Goal: Check status: Check status

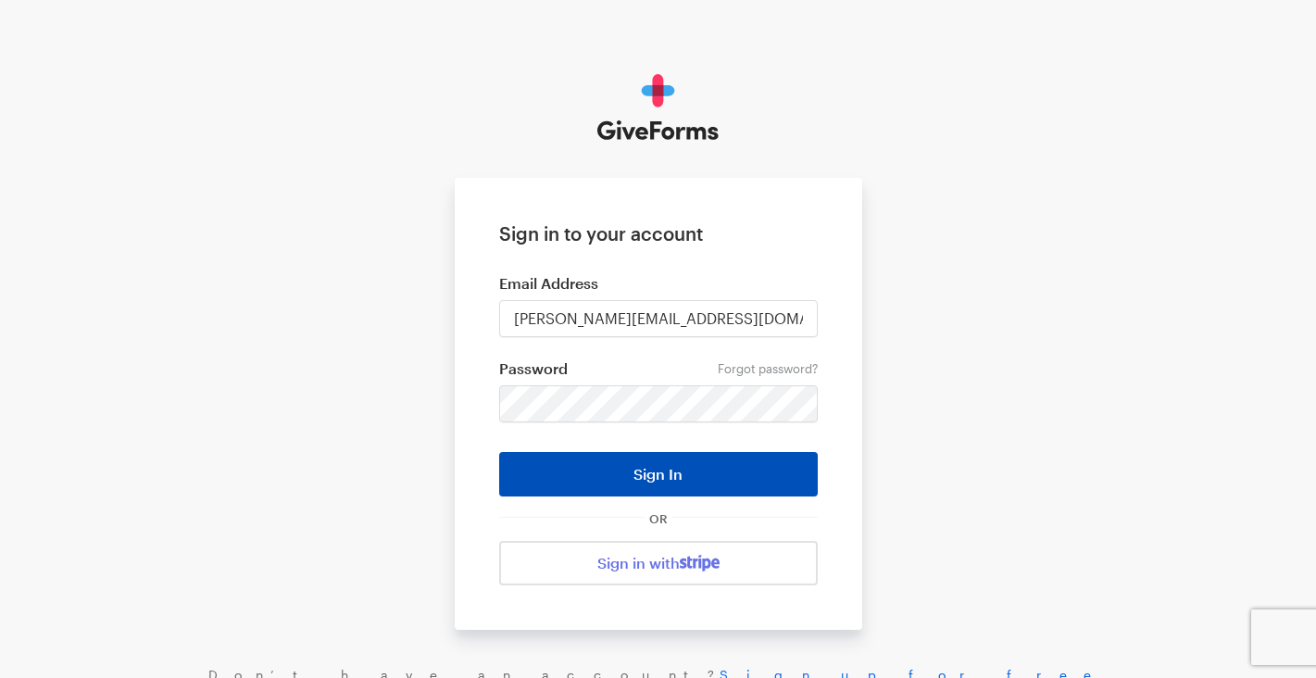
click at [686, 475] on button "Sign In" at bounding box center [658, 474] width 319 height 44
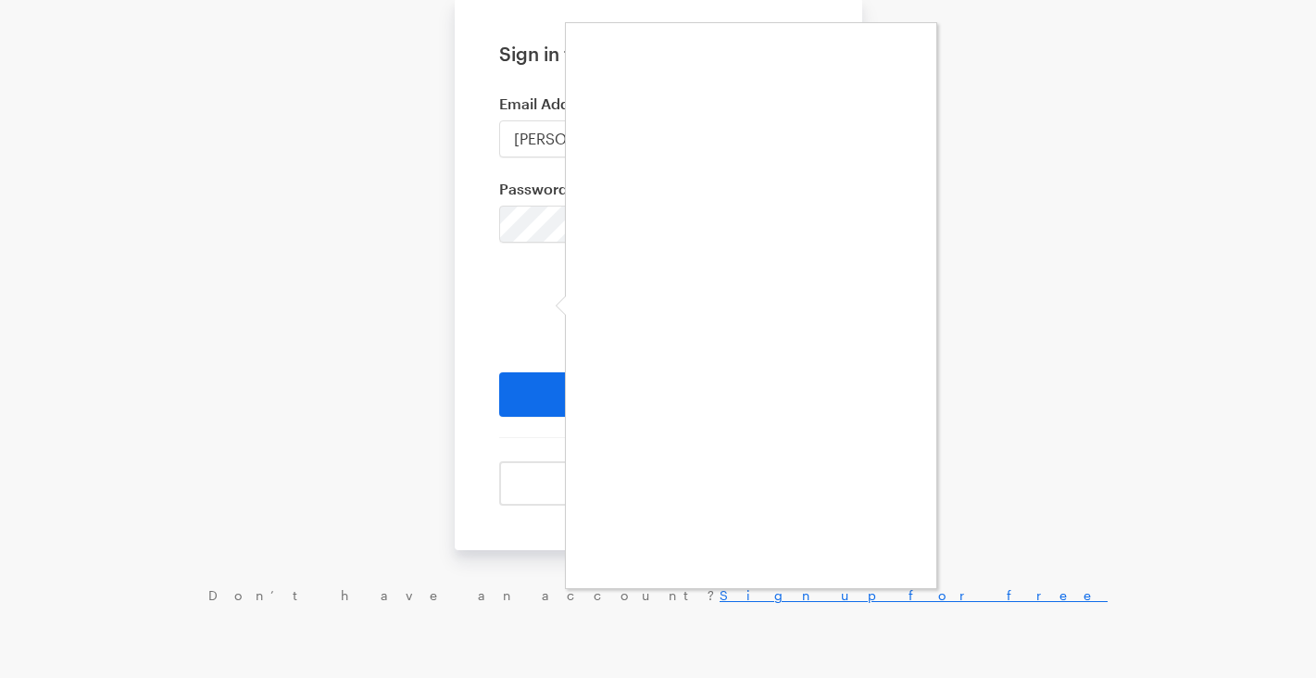
scroll to position [179, 0]
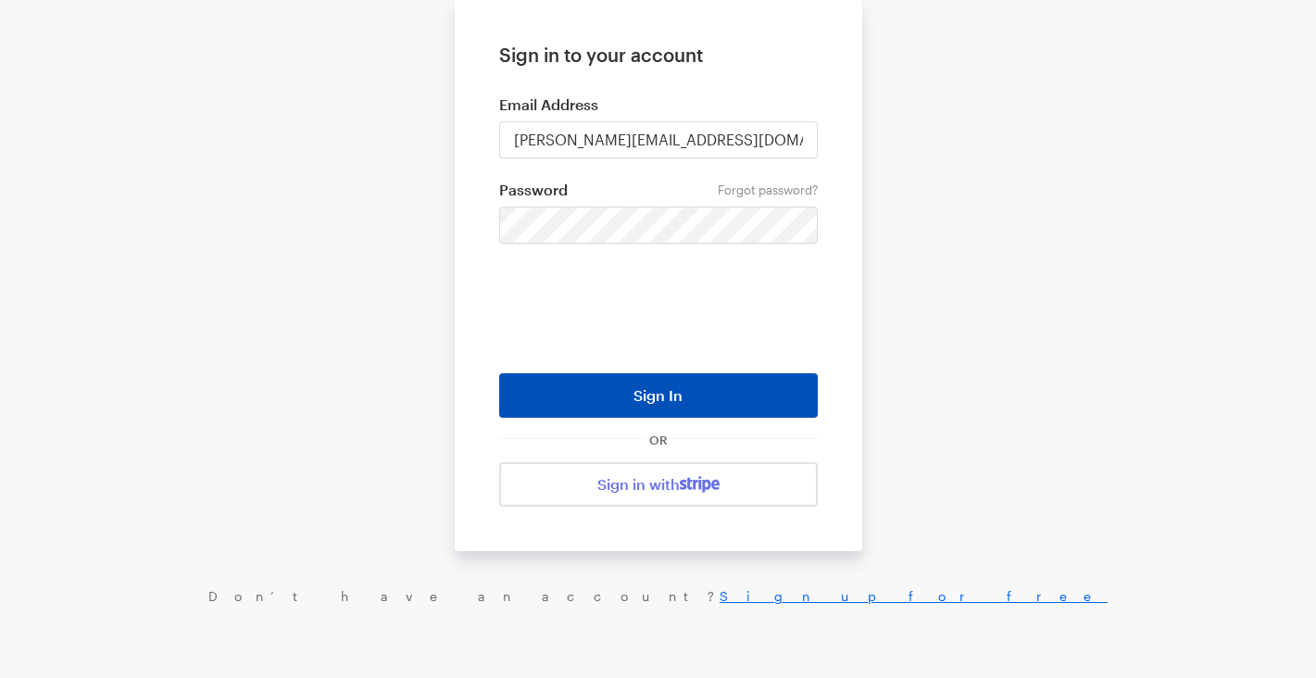
click at [742, 396] on button "Sign In" at bounding box center [658, 395] width 319 height 44
click at [676, 394] on button "Sign In" at bounding box center [658, 395] width 319 height 44
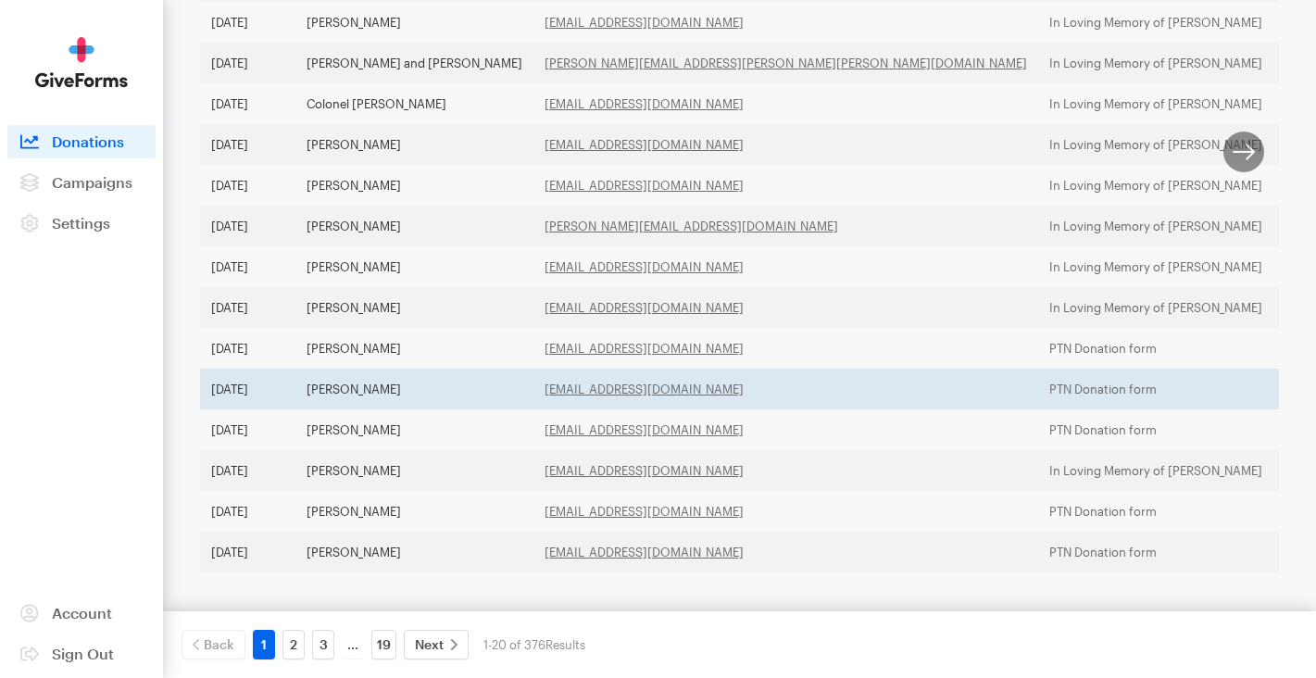
scroll to position [690, 0]
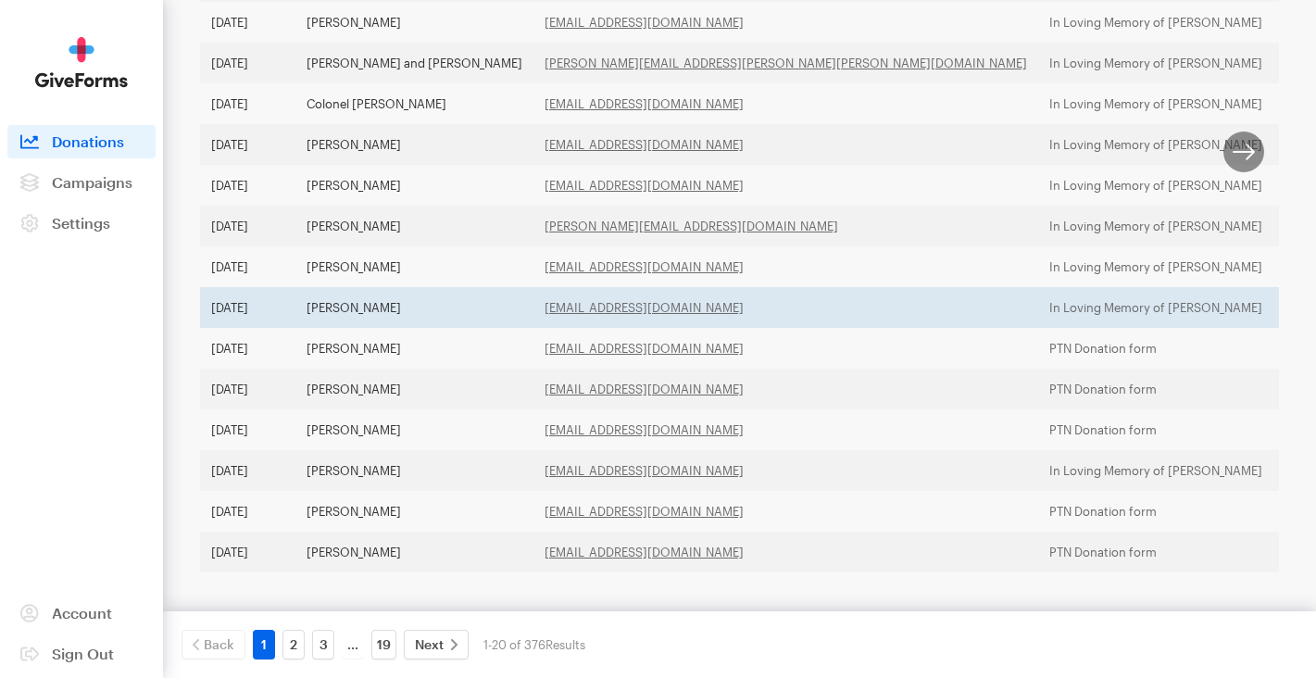
click at [354, 287] on td "Clair Titley" at bounding box center [414, 307] width 238 height 41
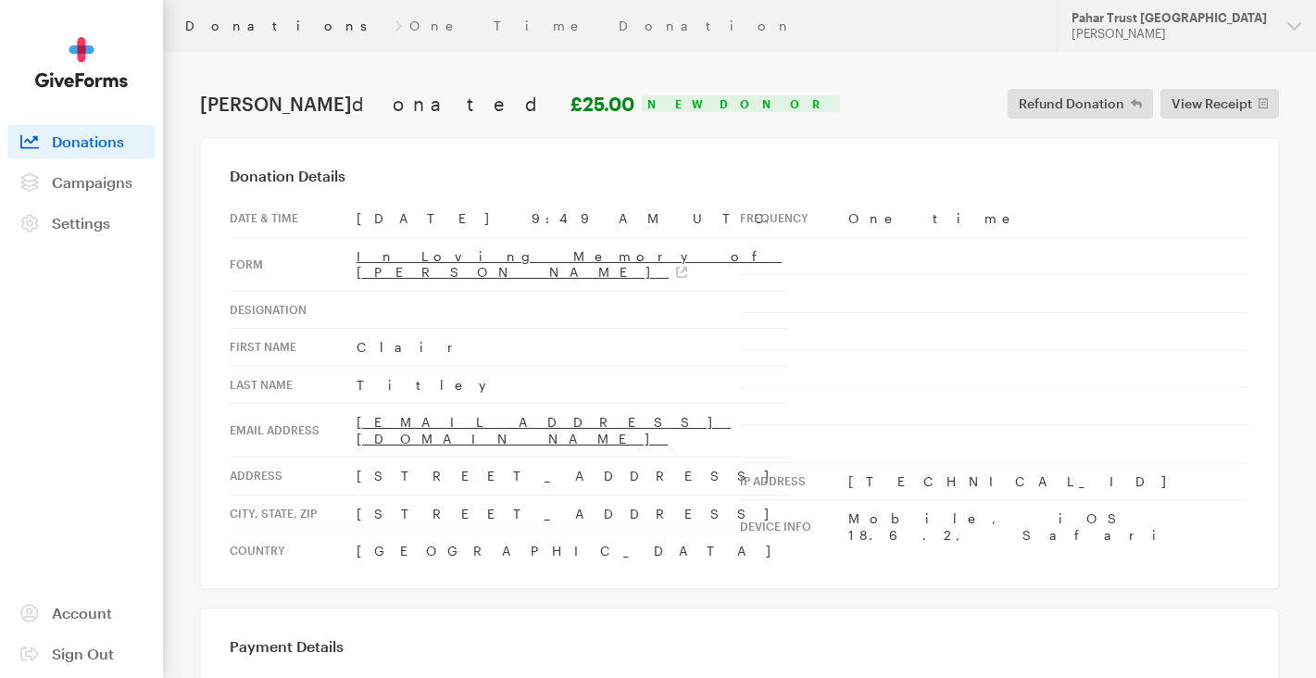
click at [223, 28] on link "Donations" at bounding box center [286, 26] width 202 height 15
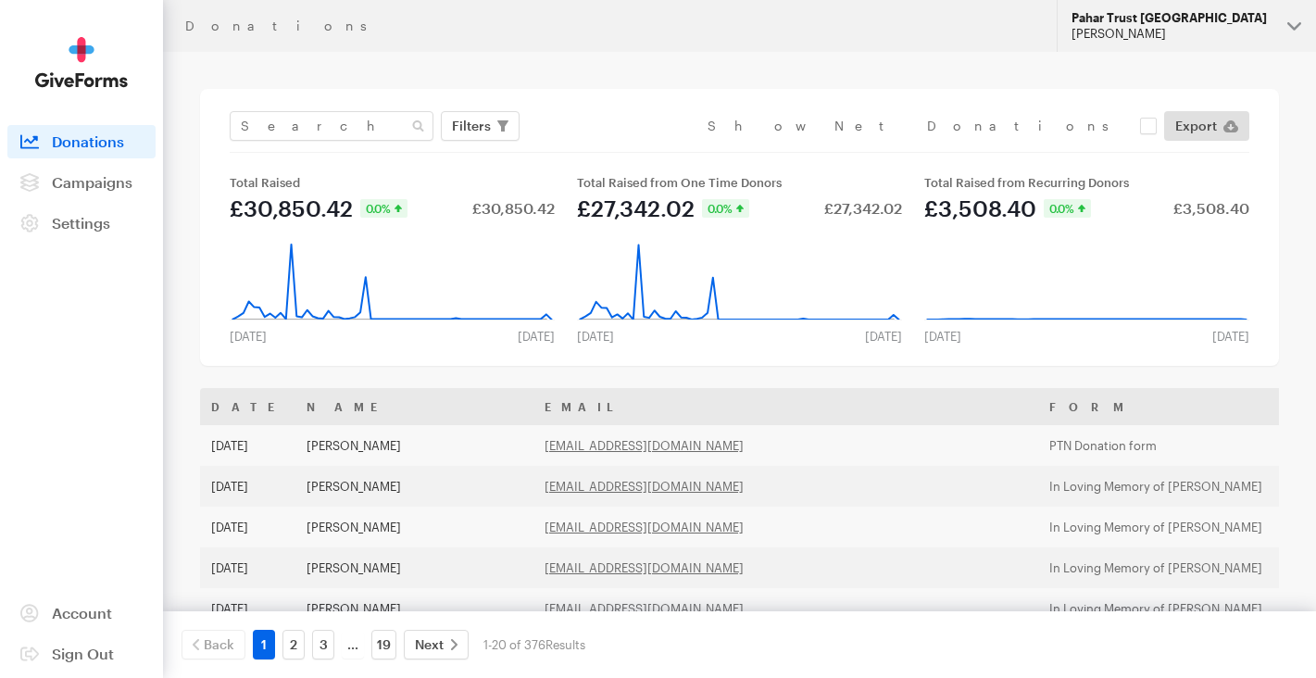
click at [1292, 29] on button "Pahar Trust [GEOGRAPHIC_DATA] [PERSON_NAME]" at bounding box center [1186, 26] width 259 height 52
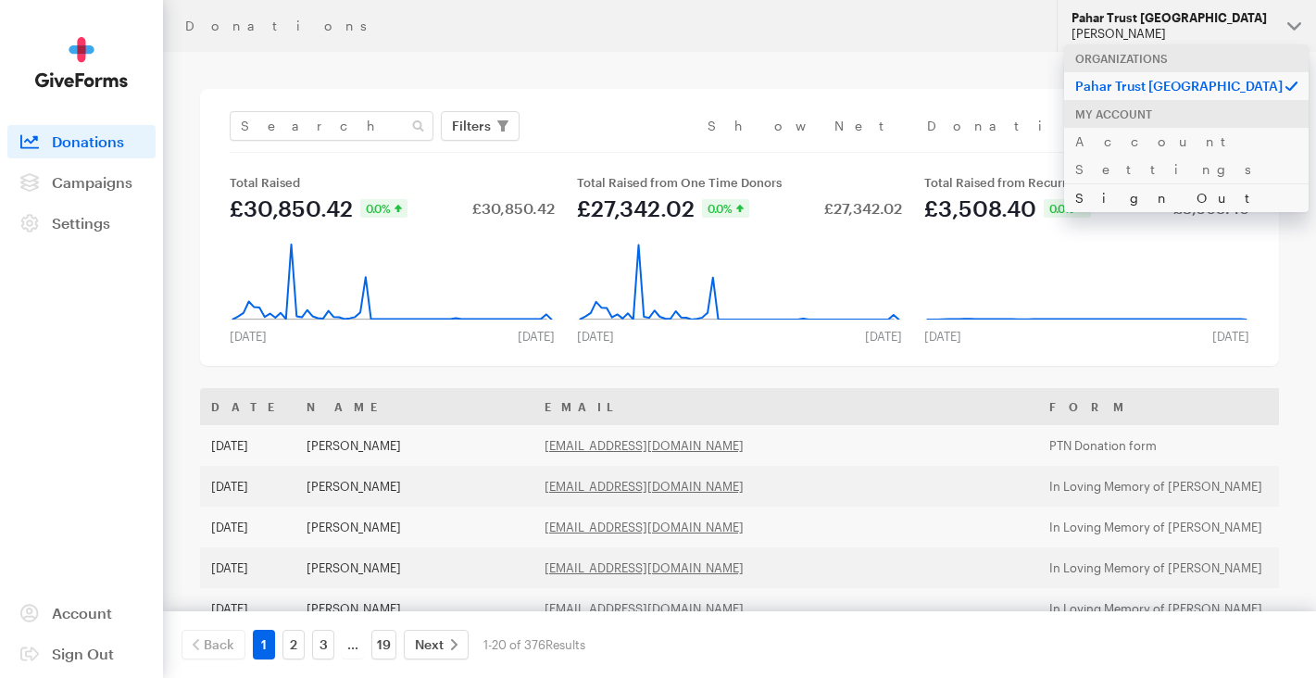
click at [1135, 183] on link "Sign Out" at bounding box center [1186, 197] width 245 height 29
